Goal: Task Accomplishment & Management: Use online tool/utility

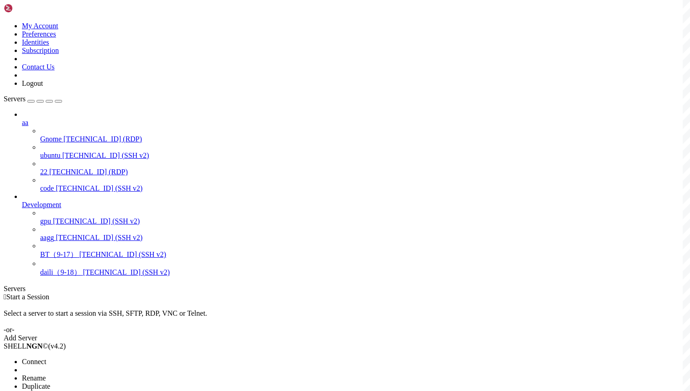
click at [105, 358] on li "Connect" at bounding box center [63, 362] width 83 height 8
